Goal: Check status: Check status

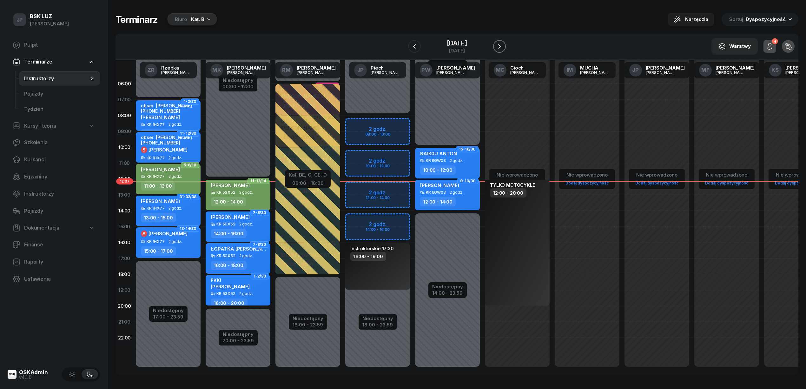
click at [503, 43] on icon "button" at bounding box center [500, 47] width 8 height 8
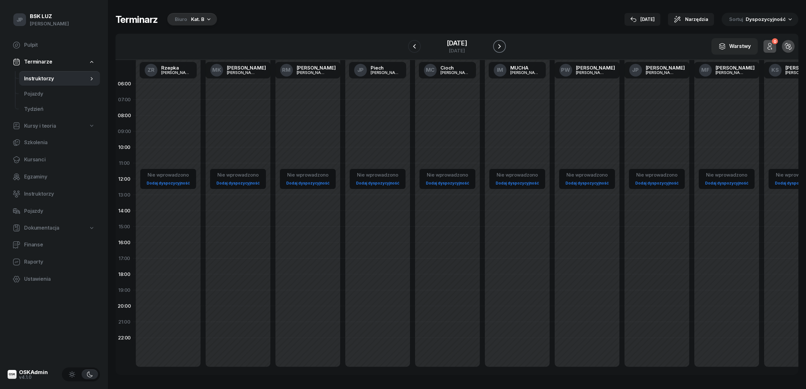
click at [503, 43] on icon "button" at bounding box center [500, 47] width 8 height 8
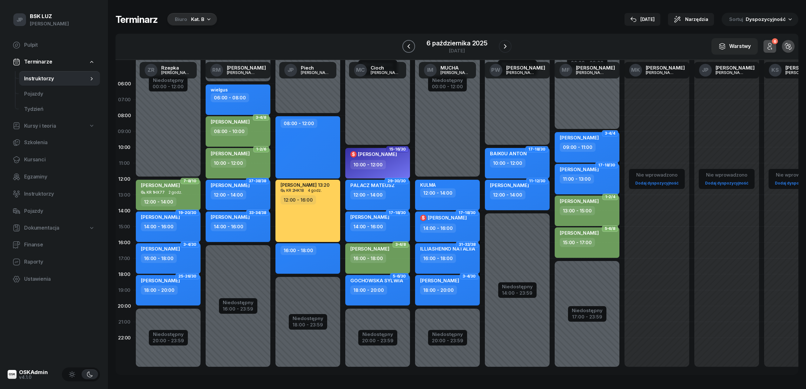
click at [407, 47] on icon "button" at bounding box center [409, 47] width 8 height 8
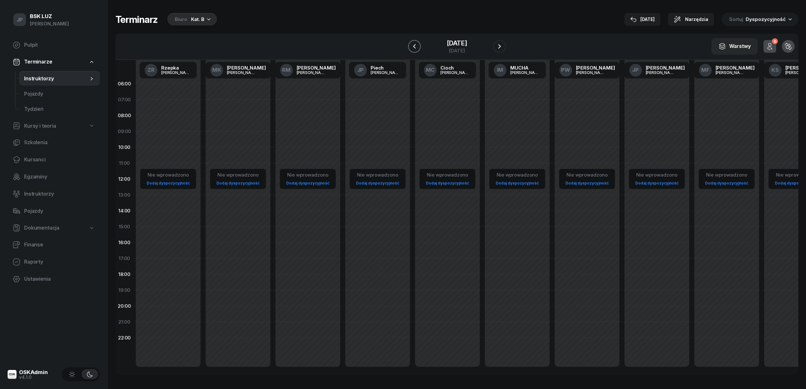
click at [411, 47] on icon "button" at bounding box center [415, 47] width 8 height 8
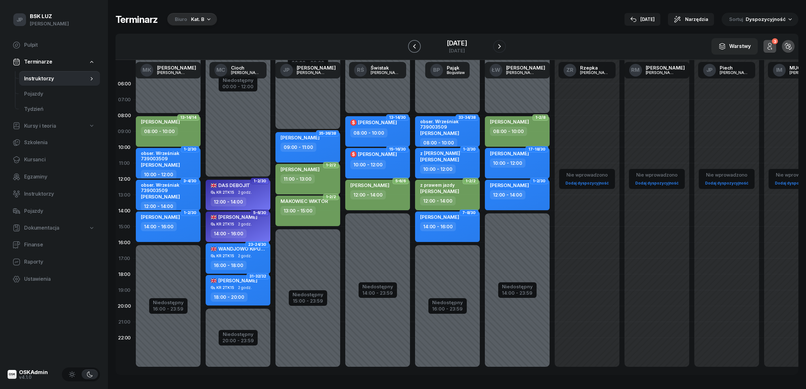
click at [411, 47] on icon "button" at bounding box center [415, 47] width 8 height 8
